Goal: Obtain resource: Download file/media

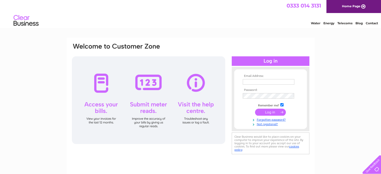
type input "SRL@sussex-rail.co.uk"
click at [98, 108] on div at bounding box center [148, 100] width 153 height 88
click at [273, 111] on input "submit" at bounding box center [270, 112] width 31 height 7
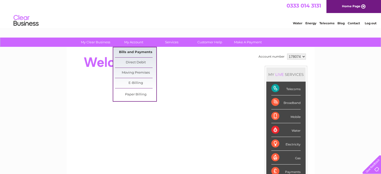
click at [132, 52] on link "Bills and Payments" at bounding box center [135, 52] width 41 height 10
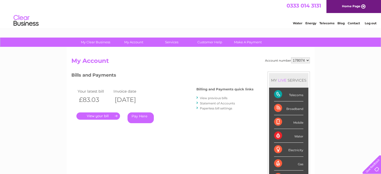
click at [96, 114] on link "." at bounding box center [98, 116] width 44 height 7
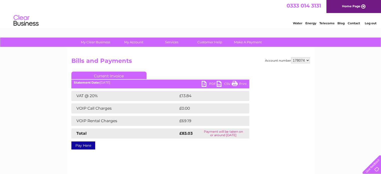
click at [210, 83] on link "PDF" at bounding box center [209, 84] width 15 height 7
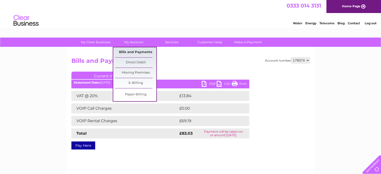
click at [130, 52] on link "Bills and Payments" at bounding box center [135, 52] width 41 height 10
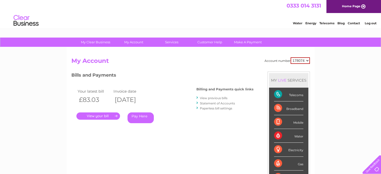
click at [227, 98] on link "View previous bills" at bounding box center [214, 98] width 28 height 4
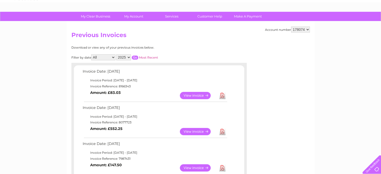
scroll to position [75, 0]
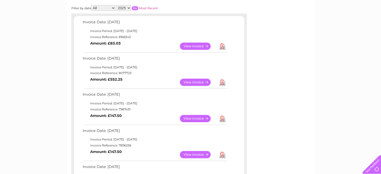
click at [198, 116] on link "View" at bounding box center [198, 118] width 37 height 7
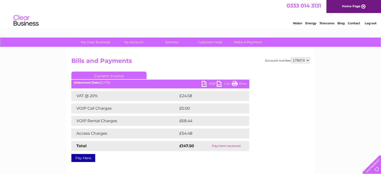
click at [212, 83] on link "PDF" at bounding box center [209, 84] width 15 height 7
